Goal: Find specific page/section: Find specific page/section

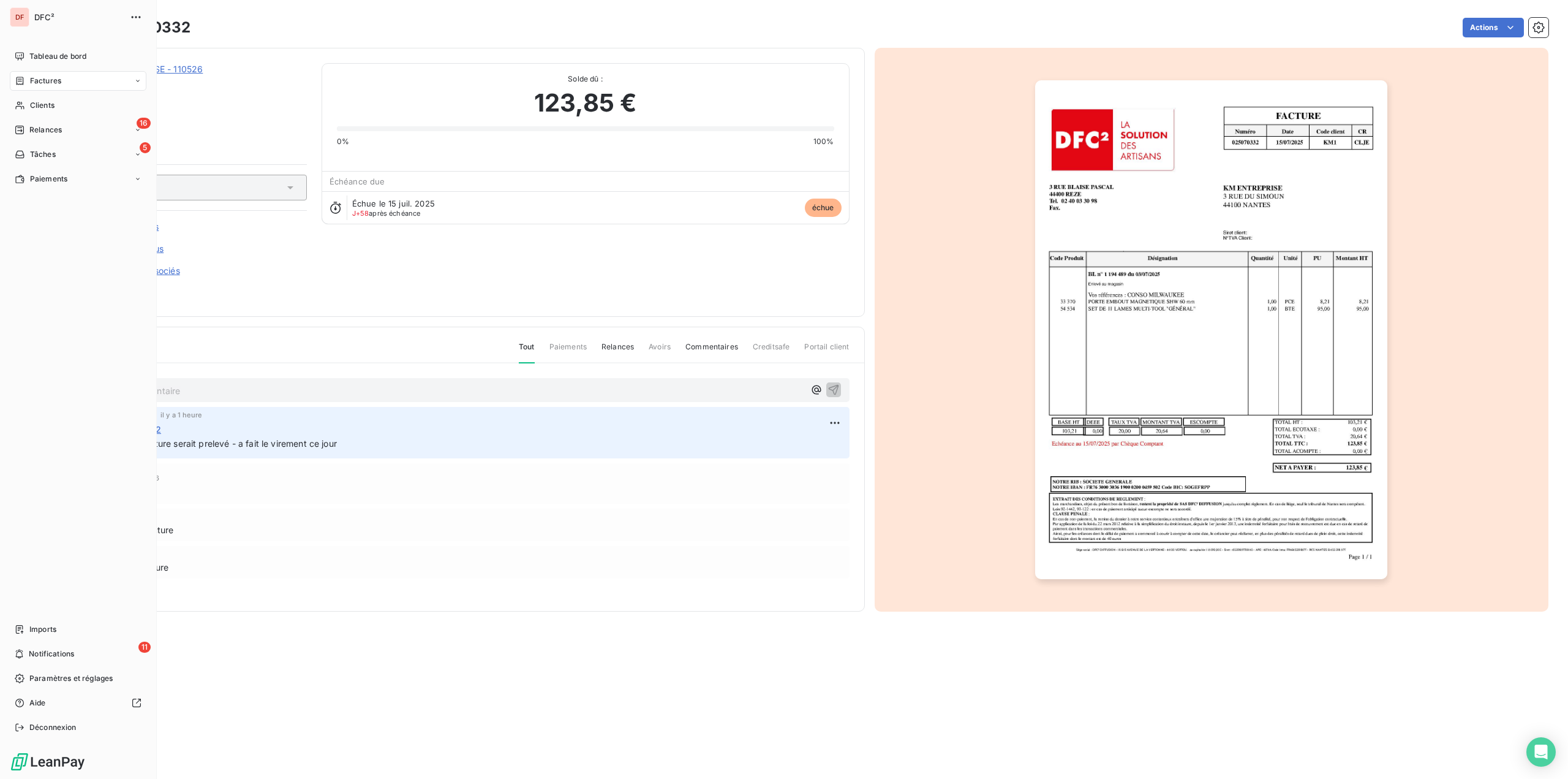
click at [45, 78] on span "Factures" at bounding box center [46, 80] width 32 height 11
click at [48, 79] on span "Factures" at bounding box center [46, 80] width 32 height 11
click at [27, 85] on div "Factures" at bounding box center [38, 80] width 46 height 11
click at [54, 81] on span "Factures" at bounding box center [46, 80] width 32 height 11
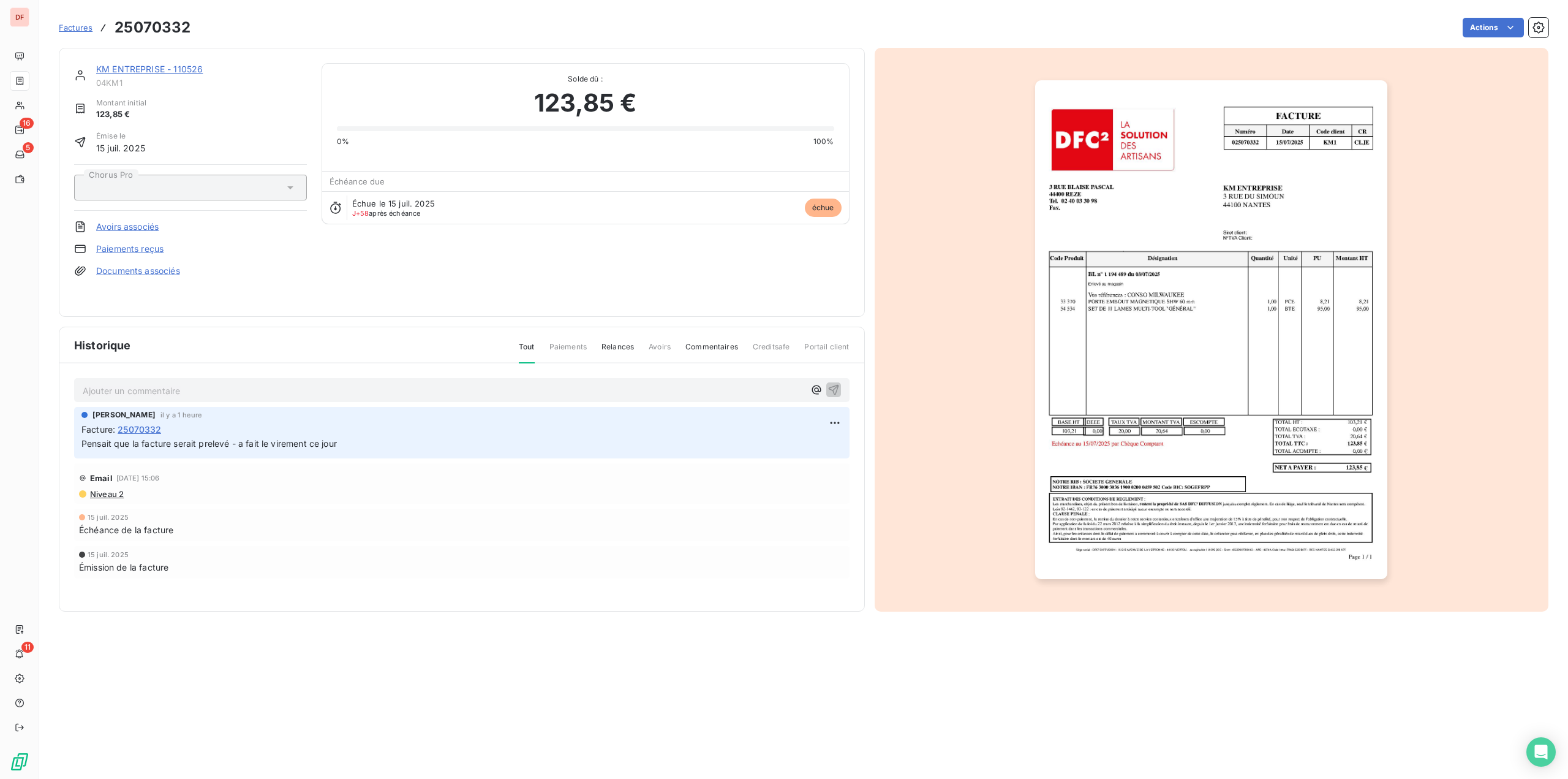
click at [87, 29] on span "Factures" at bounding box center [75, 27] width 34 height 10
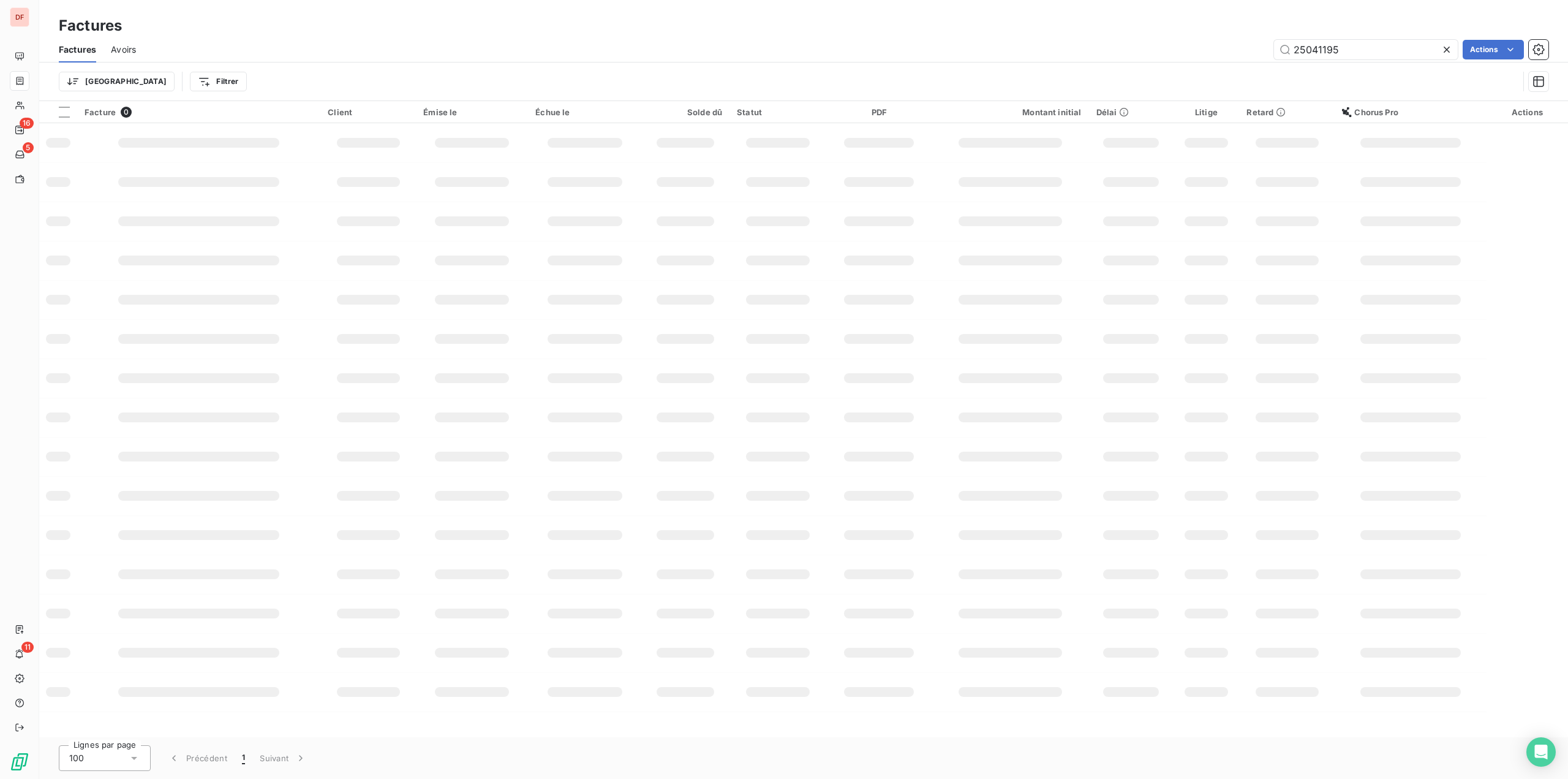
drag, startPoint x: 1362, startPoint y: 46, endPoint x: 1056, endPoint y: 93, distance: 309.6
click at [1056, 93] on div "Factures Avoirs 25041195 Actions Trier Filtrer" at bounding box center [803, 68] width 1529 height 64
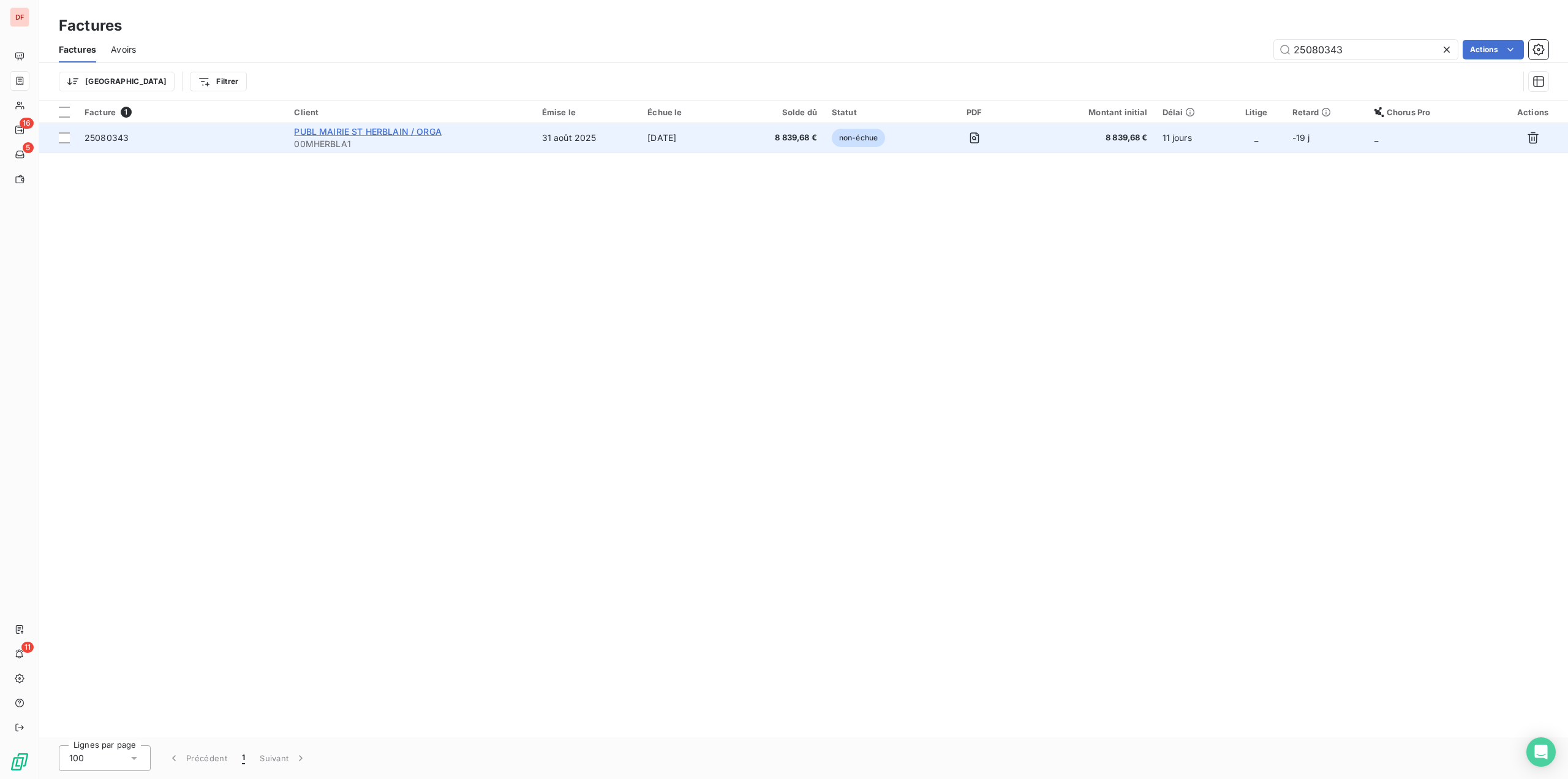
type input "25080343"
click at [382, 127] on span "PUBL MAIRIE ST HERBLAIN / ORGA" at bounding box center [368, 131] width 148 height 11
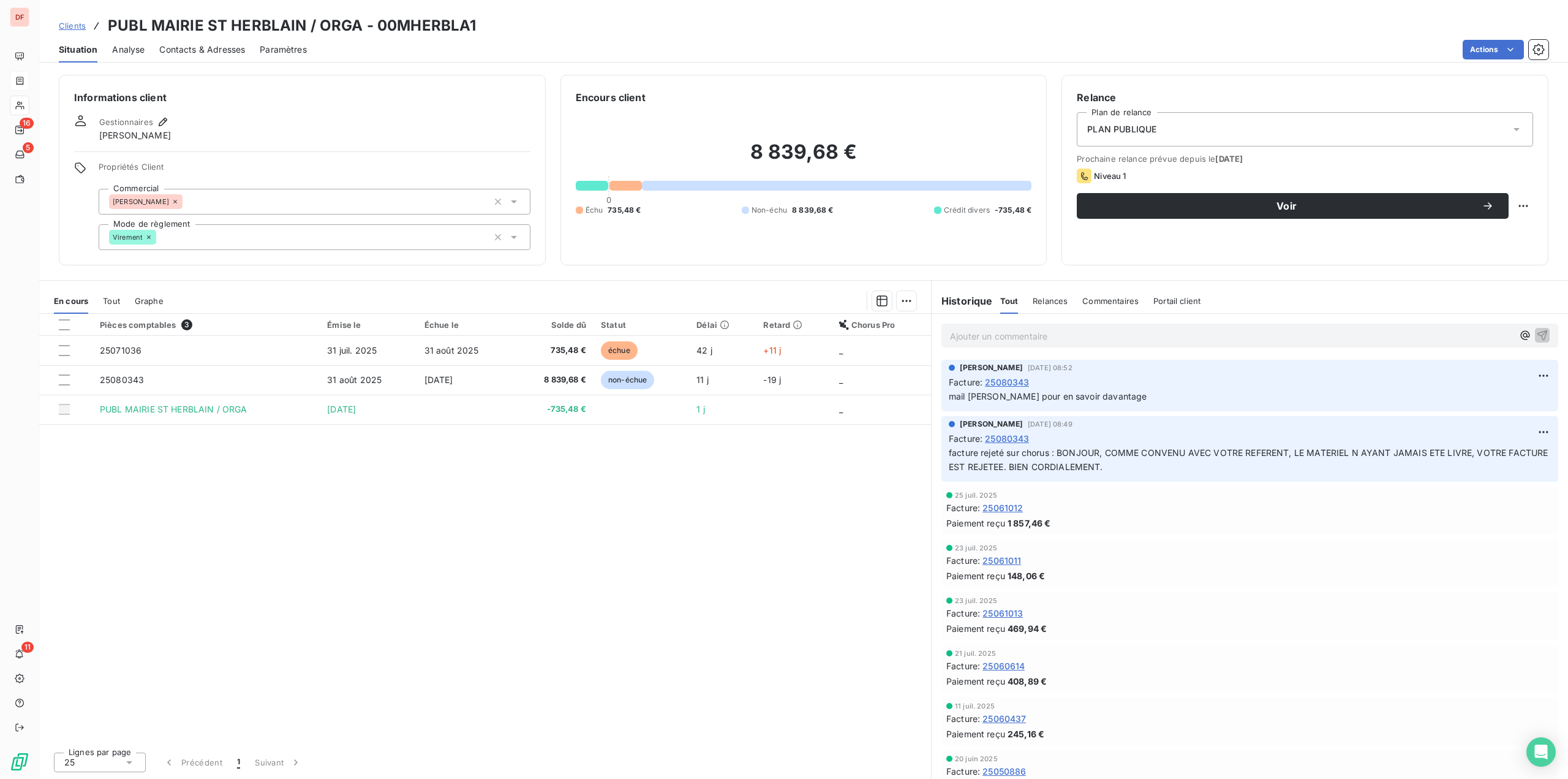
click at [305, 135] on div "Gestionnaires [PERSON_NAME]" at bounding box center [302, 128] width 456 height 27
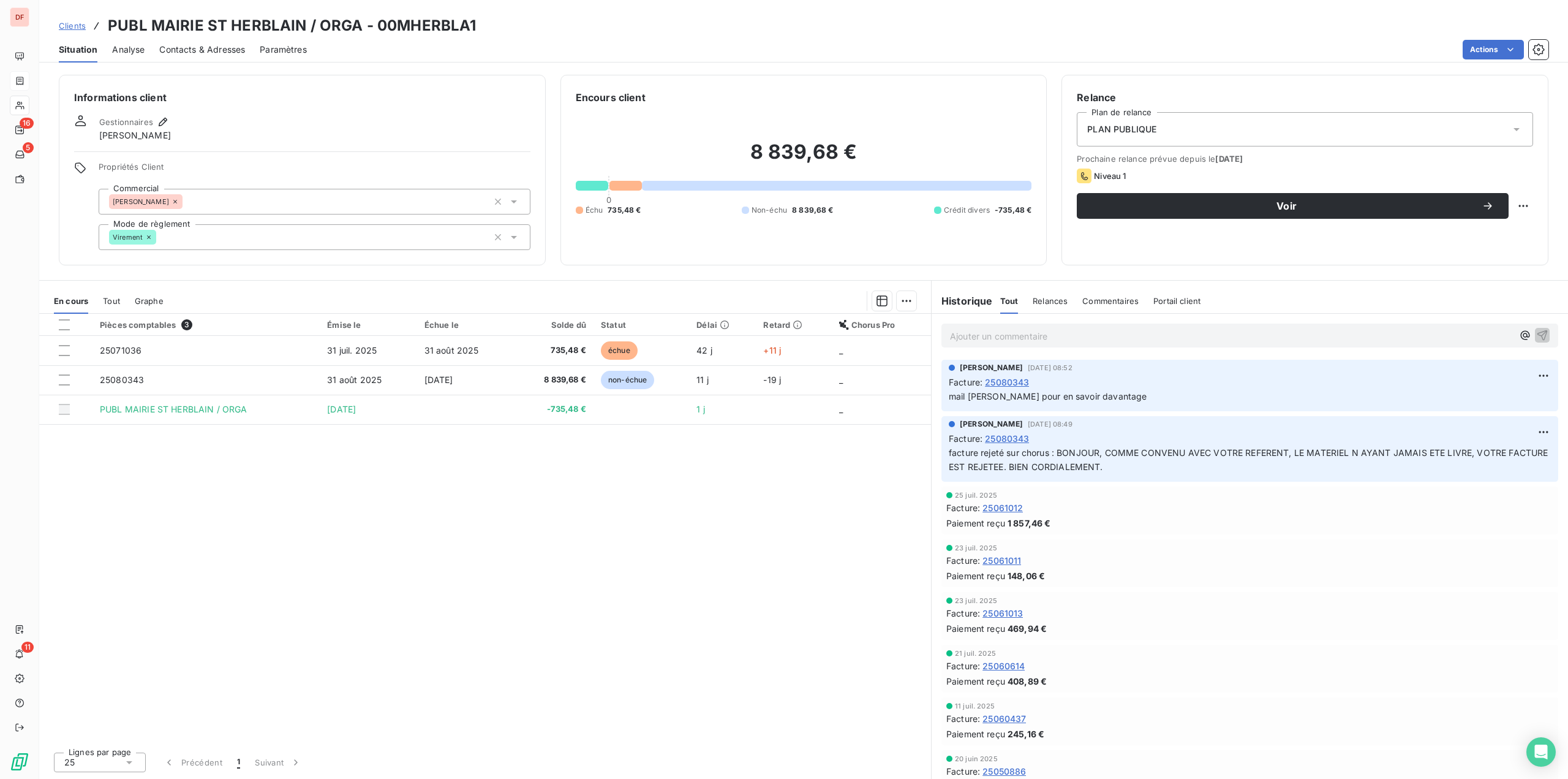
click at [322, 25] on h3 "PUBL MAIRIE ST HERBLAIN / ORGA - 00MHERBLA1" at bounding box center [292, 26] width 368 height 22
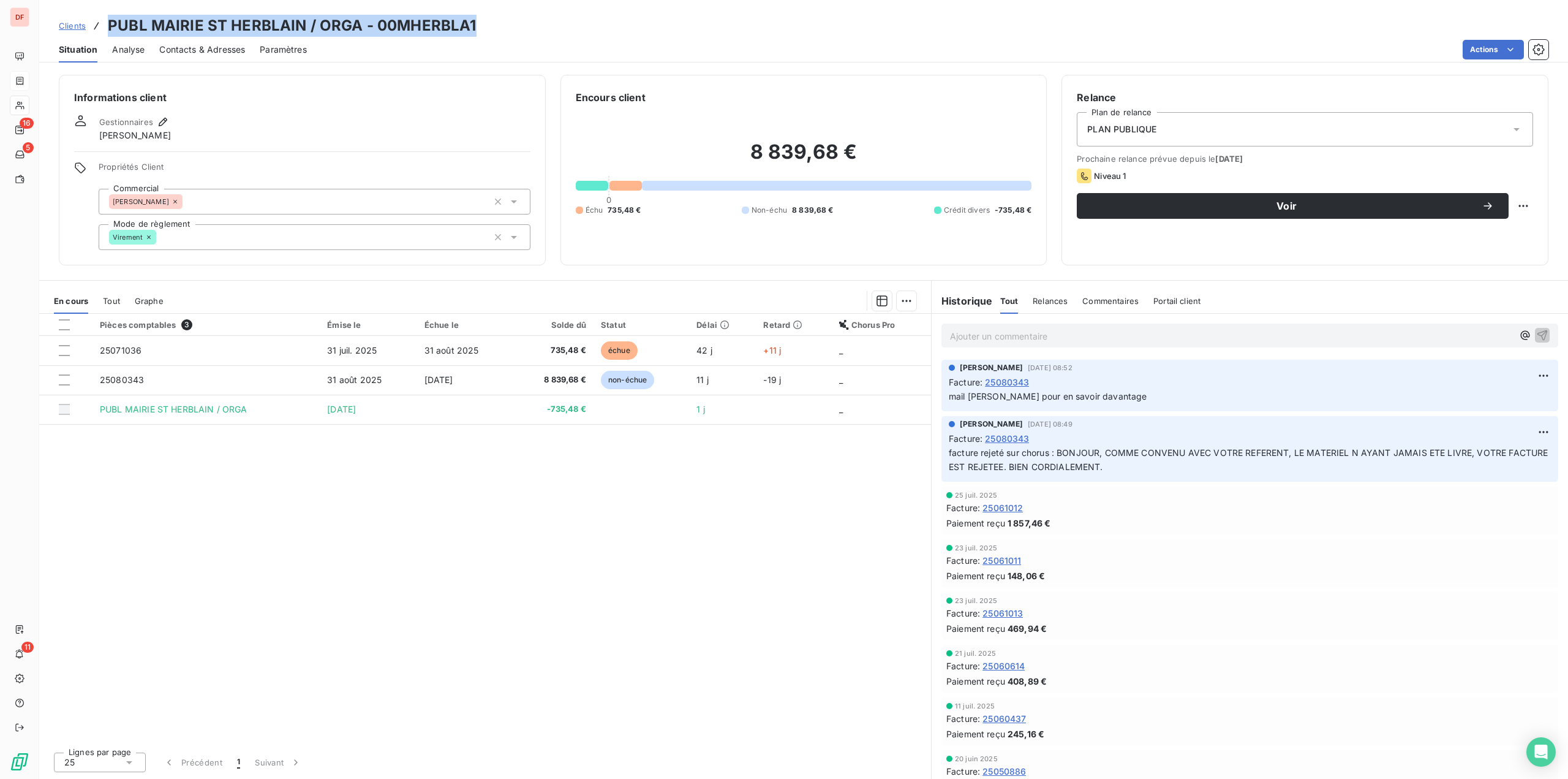
click at [322, 25] on h3 "PUBL MAIRIE ST HERBLAIN / ORGA - 00MHERBLA1" at bounding box center [292, 26] width 368 height 22
